Goal: Task Accomplishment & Management: Use online tool/utility

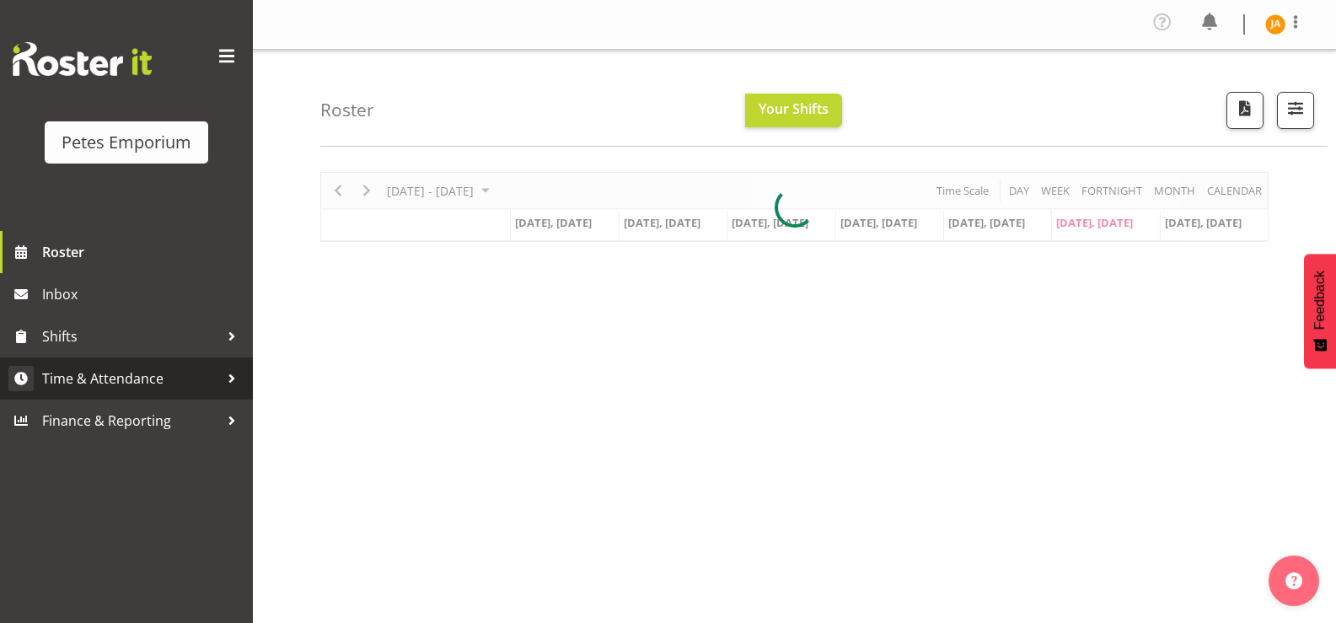
click at [150, 373] on span "Time & Attendance" at bounding box center [130, 378] width 177 height 25
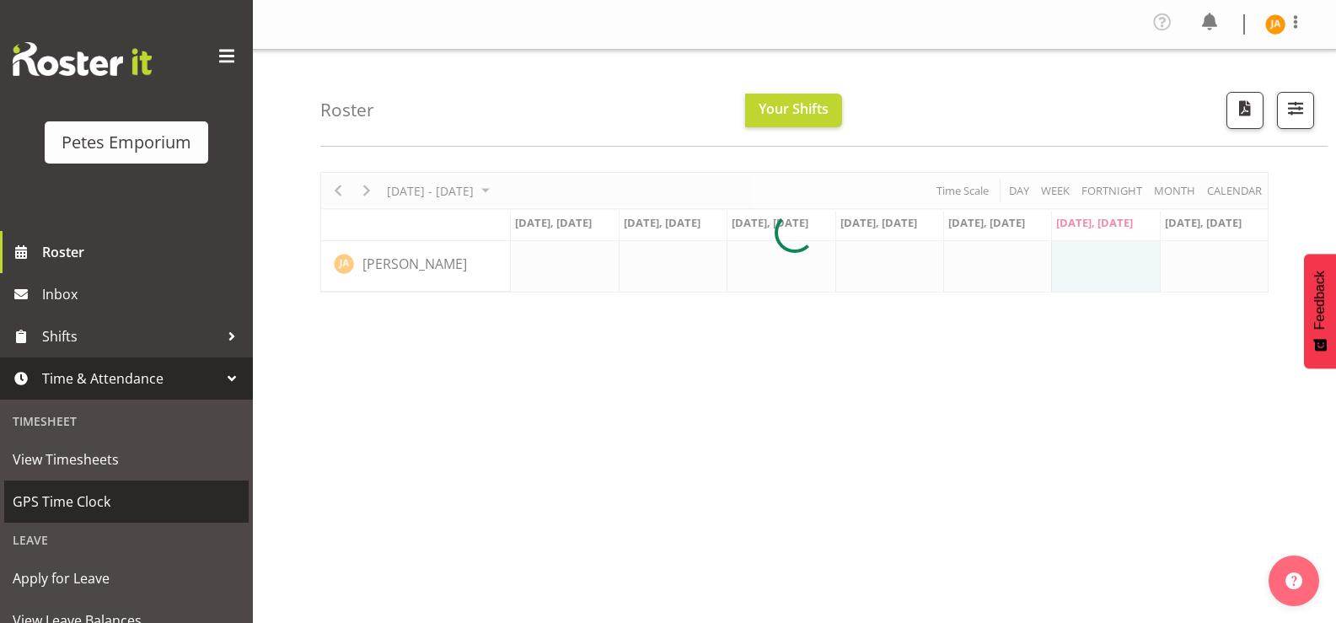
click at [119, 491] on span "GPS Time Clock" at bounding box center [127, 501] width 228 height 25
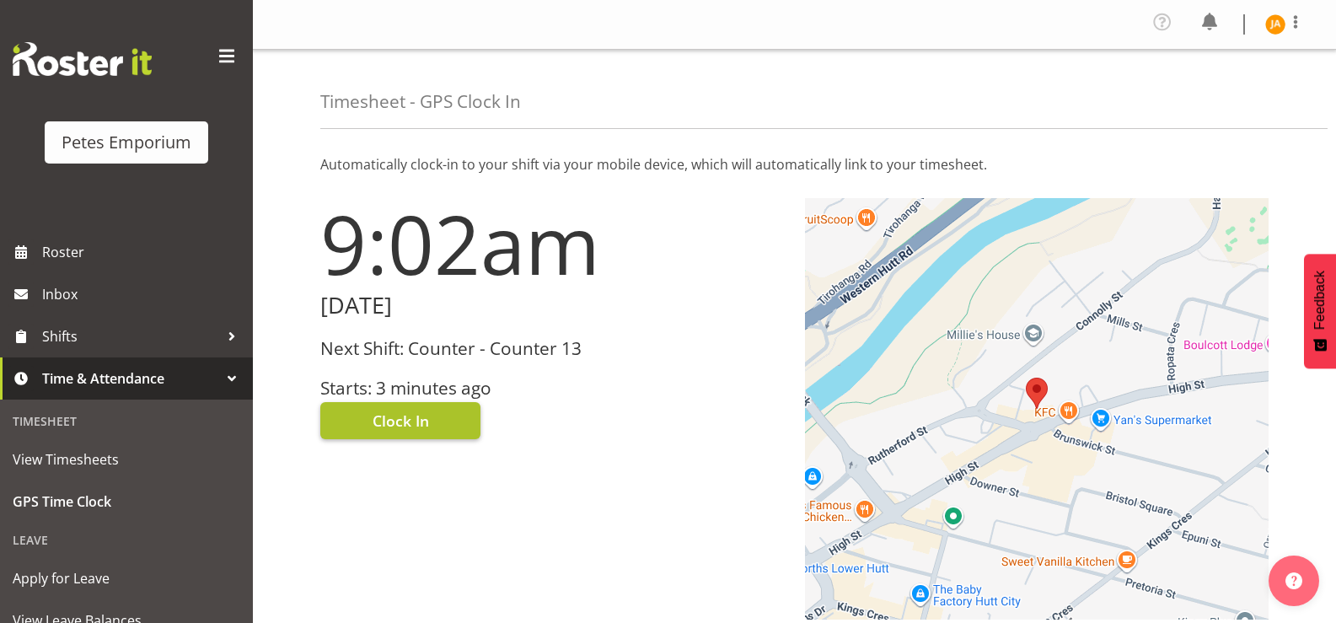
click at [442, 415] on button "Clock In" at bounding box center [400, 420] width 160 height 37
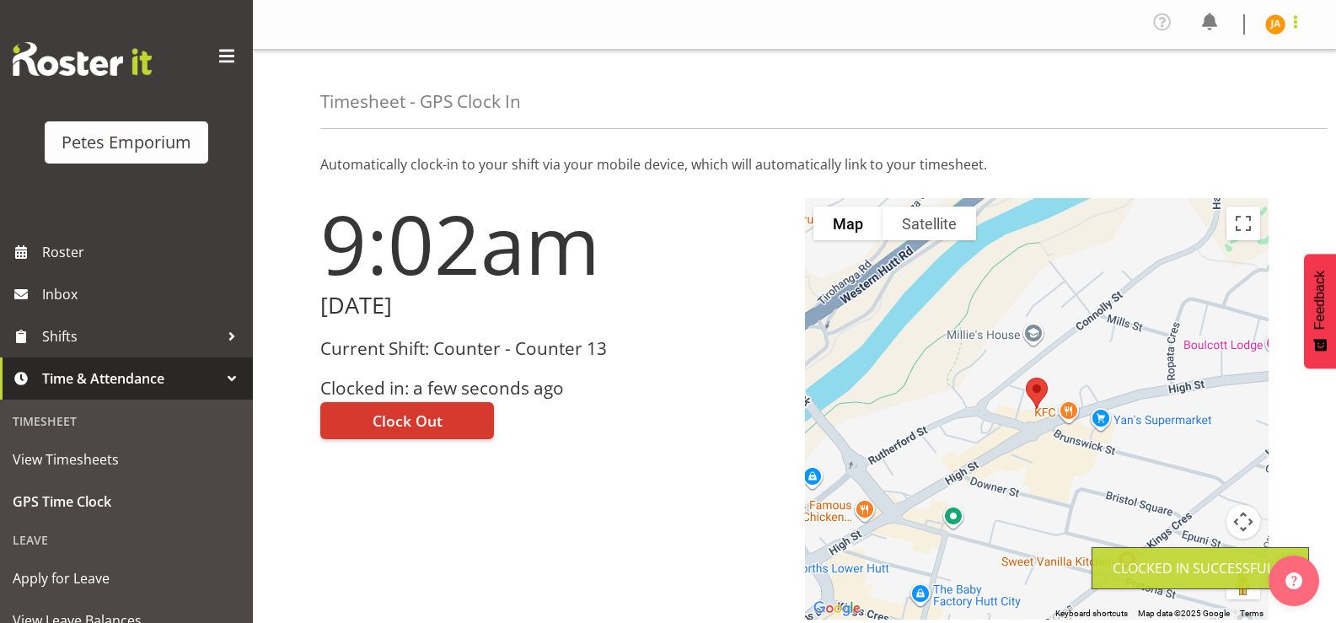
click at [1295, 27] on span at bounding box center [1295, 22] width 20 height 20
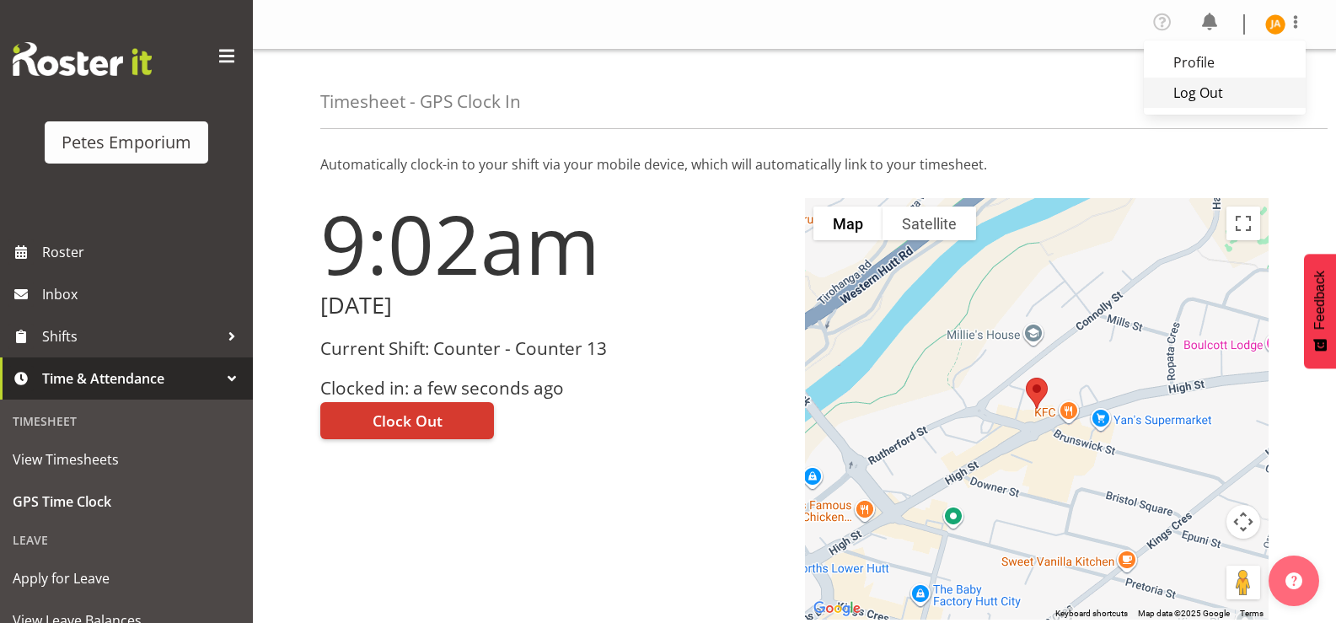
click at [1232, 93] on link "Log Out" at bounding box center [1225, 93] width 162 height 30
